Goal: Register for event/course

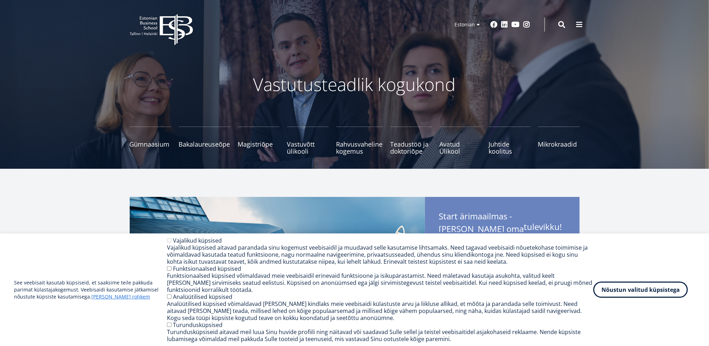
click at [501, 146] on span "Juhtide koolitus Tutvu ja registreeru" at bounding box center [509, 148] width 41 height 14
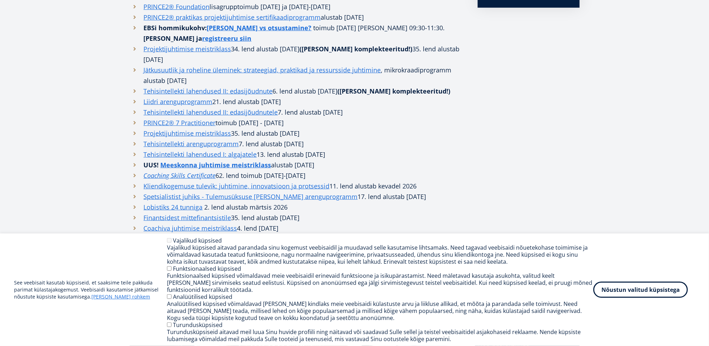
scroll to position [351, 0]
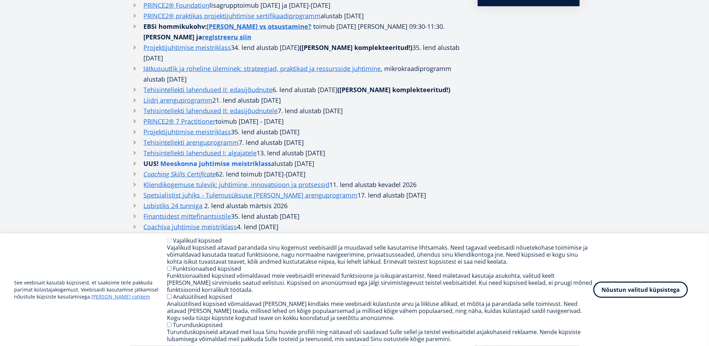
click at [231, 159] on strong "Meeskonna juhtimise meistriklass" at bounding box center [216, 163] width 111 height 8
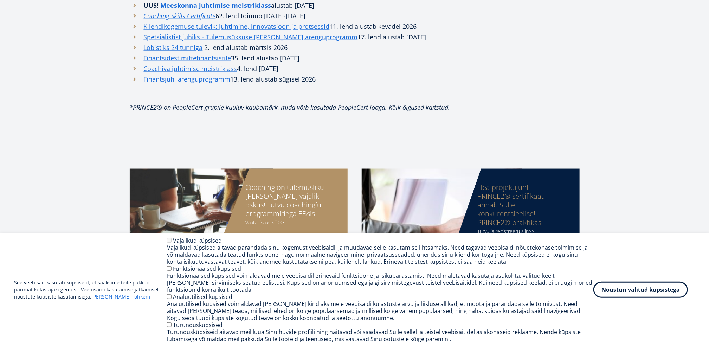
scroll to position [527, 0]
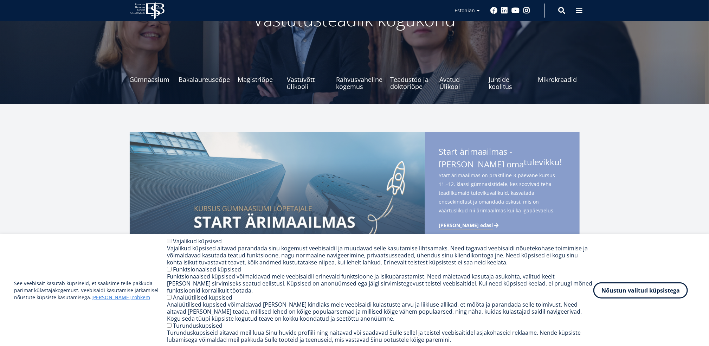
scroll to position [70, 0]
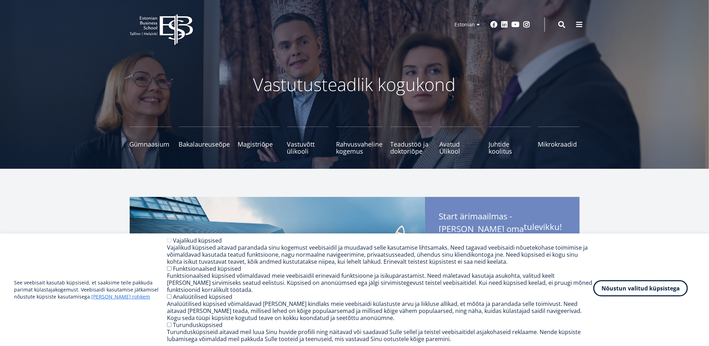
drag, startPoint x: 636, startPoint y: 294, endPoint x: 615, endPoint y: 292, distance: 21.2
click at [636, 294] on button "Nõustun valitud küpsistega" at bounding box center [640, 288] width 94 height 16
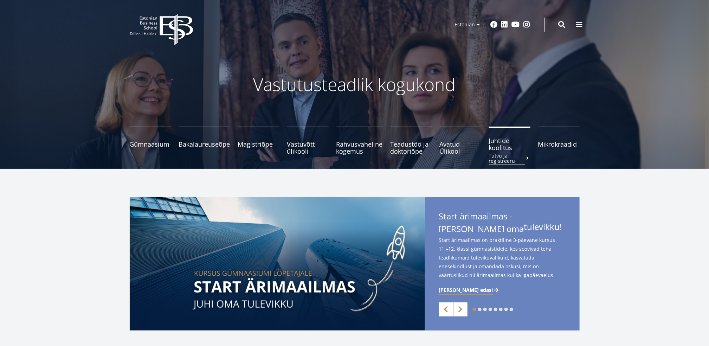
click at [505, 148] on span "Juhtide koolitus Tutvu ja registreeru" at bounding box center [509, 144] width 41 height 14
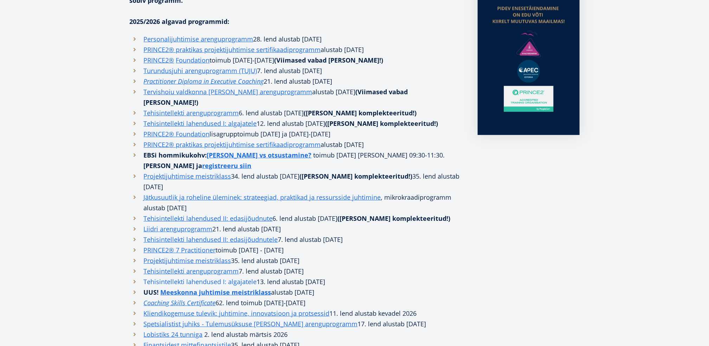
scroll to position [246, 0]
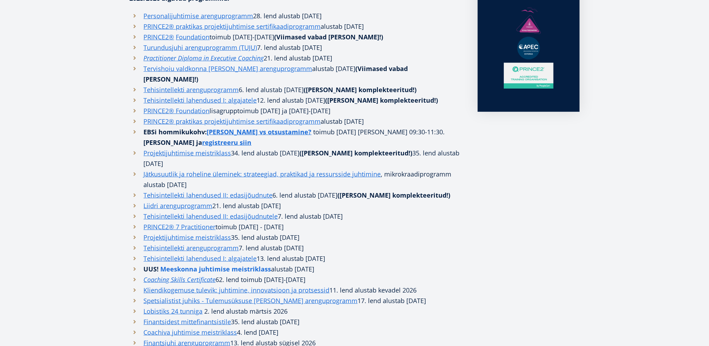
click at [248, 265] on strong "Meeskonna juhtimise meistriklass" at bounding box center [216, 269] width 111 height 8
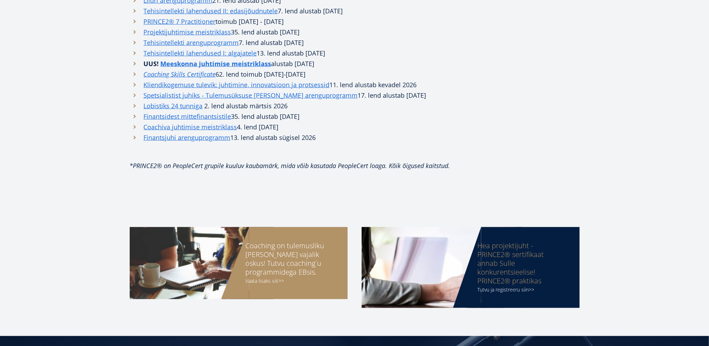
scroll to position [562, 0]
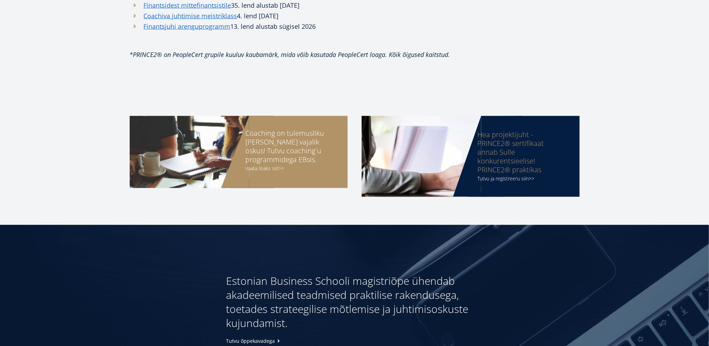
click at [259, 164] on div "Vaata lisaks siit>>" at bounding box center [290, 168] width 88 height 9
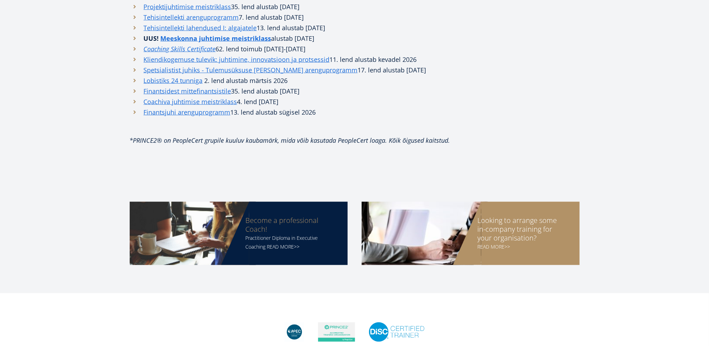
scroll to position [469, 0]
